Goal: Task Accomplishment & Management: Manage account settings

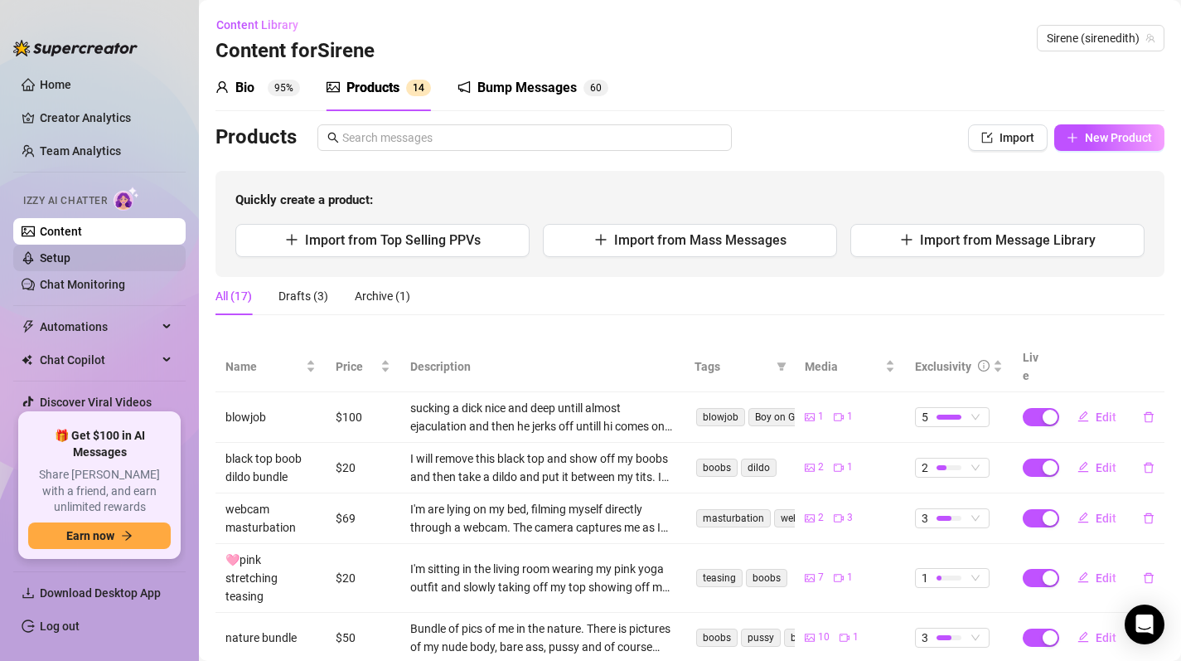
click at [56, 256] on link "Setup" at bounding box center [55, 257] width 31 height 13
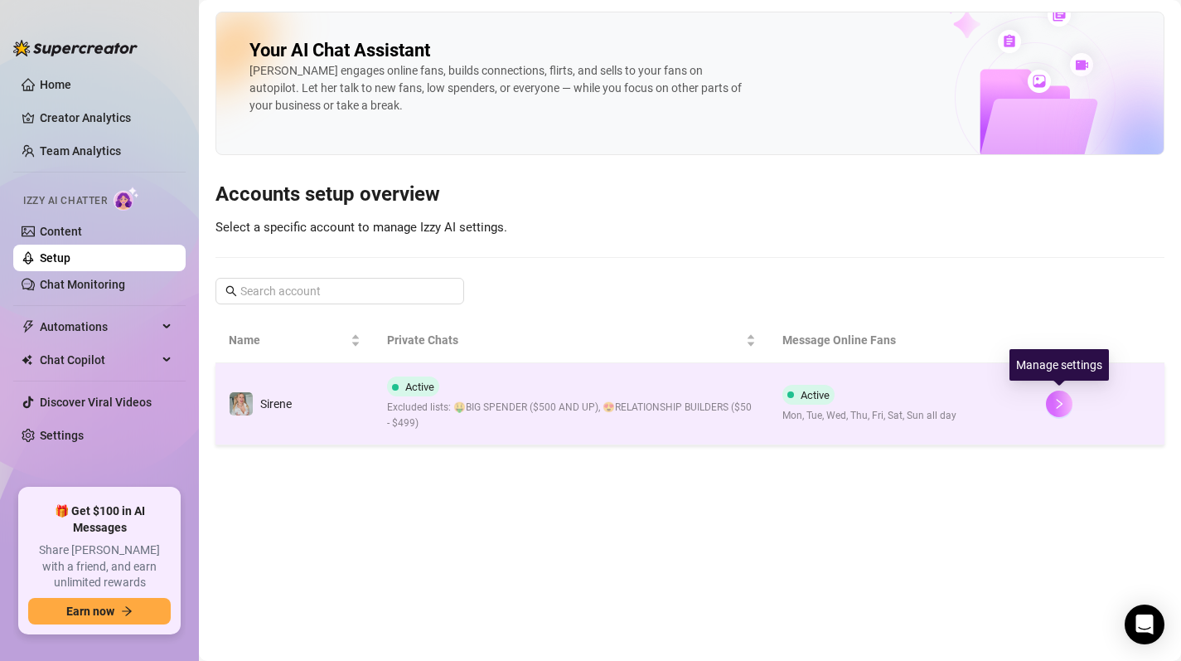
click at [1059, 400] on icon "right" at bounding box center [1060, 404] width 12 height 12
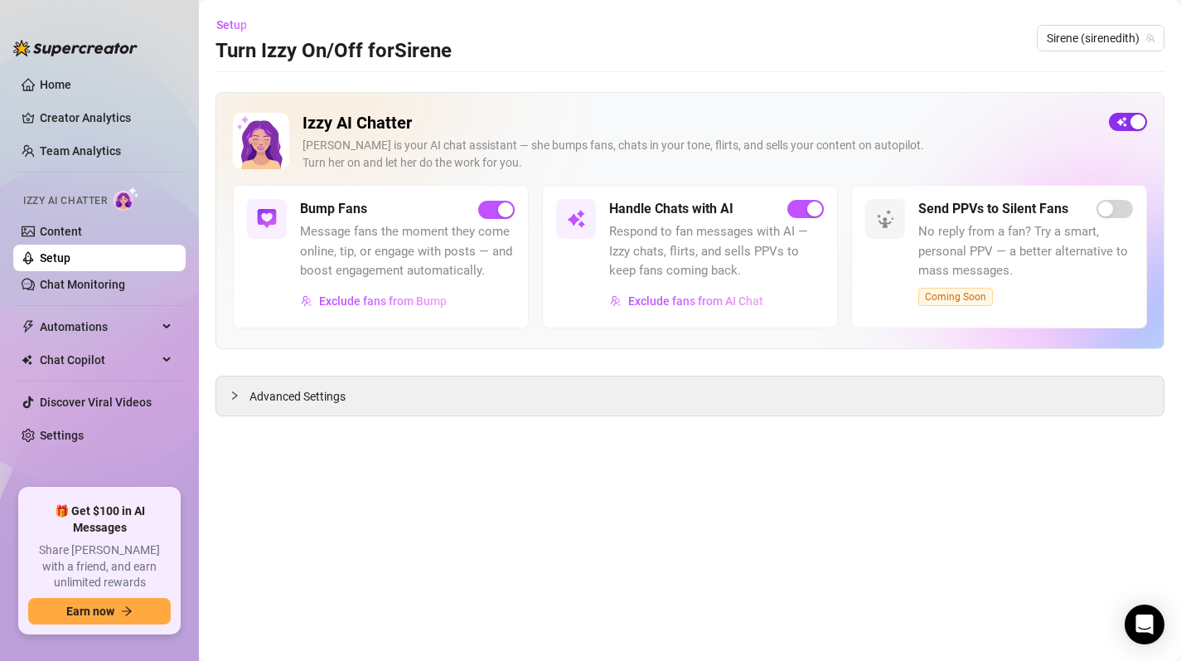
click at [1117, 122] on span "button" at bounding box center [1128, 122] width 38 height 18
click at [1116, 122] on span "button" at bounding box center [1128, 122] width 38 height 18
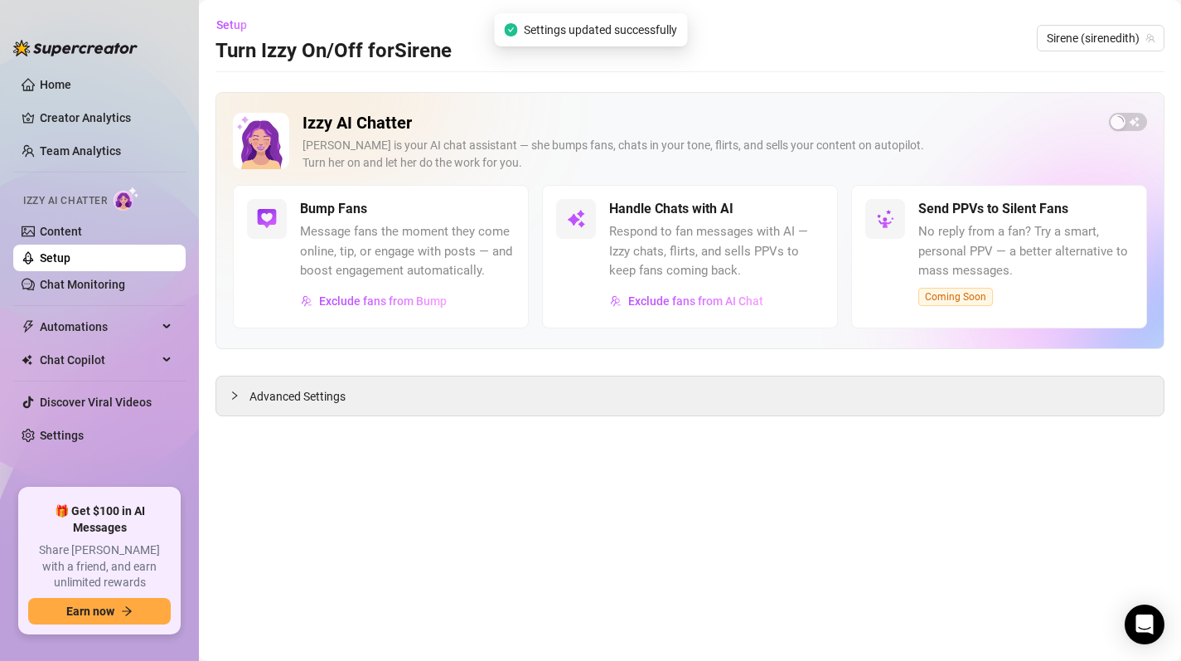
click at [841, 121] on h2 "Izzy AI Chatter" at bounding box center [699, 123] width 793 height 21
click at [831, 116] on h2 "Izzy AI Chatter" at bounding box center [699, 123] width 793 height 21
click at [686, 527] on main "Setup Turn Izzy On/Off for [PERSON_NAME] (sirenedith) Izzy AI Chatter [PERSON_N…" at bounding box center [690, 330] width 982 height 661
